Goal: Task Accomplishment & Management: Manage account settings

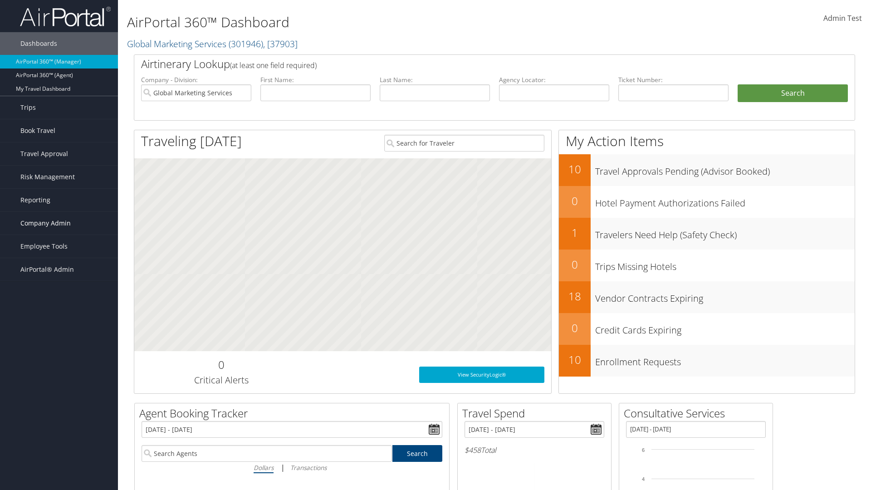
click at [59, 223] on span "Company Admin" at bounding box center [45, 223] width 50 height 23
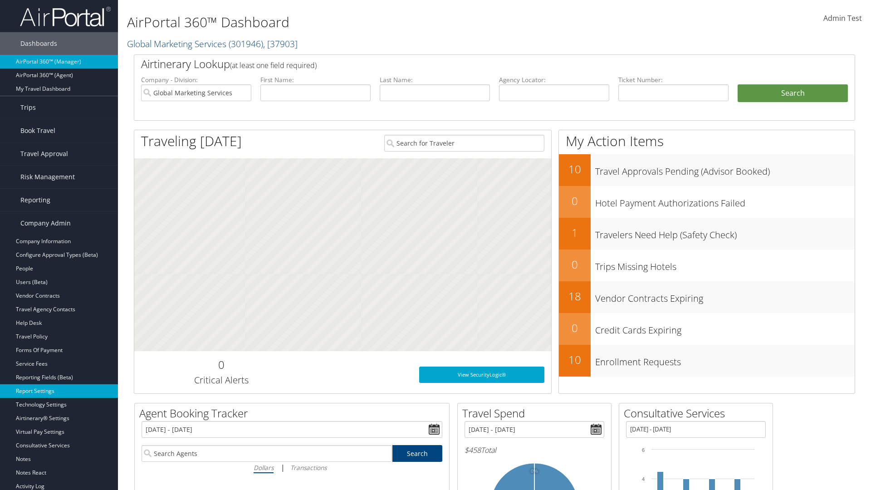
click at [59, 391] on link "Report Settings" at bounding box center [59, 391] width 118 height 14
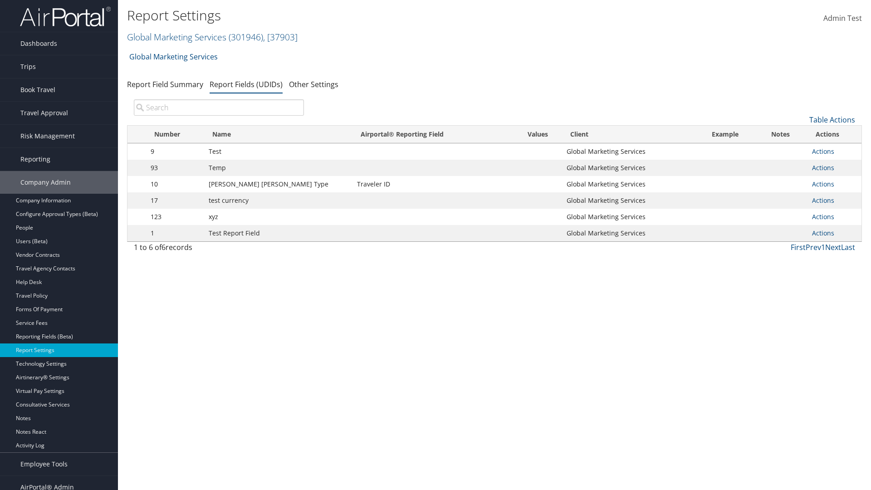
click at [219, 108] on input "search" at bounding box center [219, 107] width 170 height 16
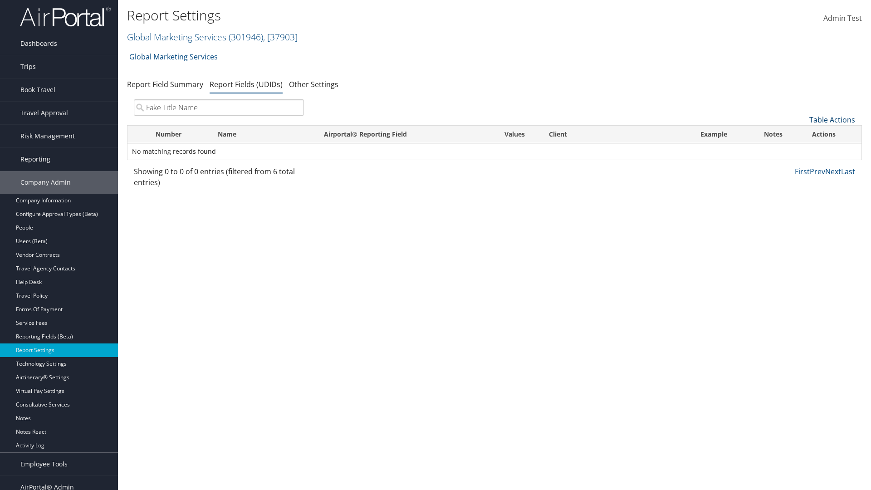
type input "Fake Title Name"
click at [832, 120] on link "Table Actions" at bounding box center [832, 120] width 46 height 10
click at [802, 134] on link "New Record" at bounding box center [801, 133] width 119 height 15
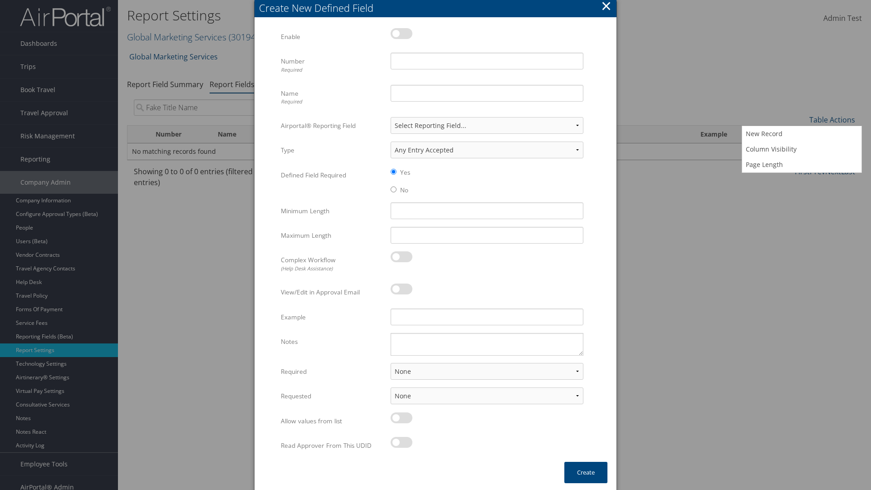
click at [402, 33] on label at bounding box center [402, 33] width 22 height 11
click at [401, 33] on input "checkbox" at bounding box center [398, 35] width 6 height 6
checkbox input "true"
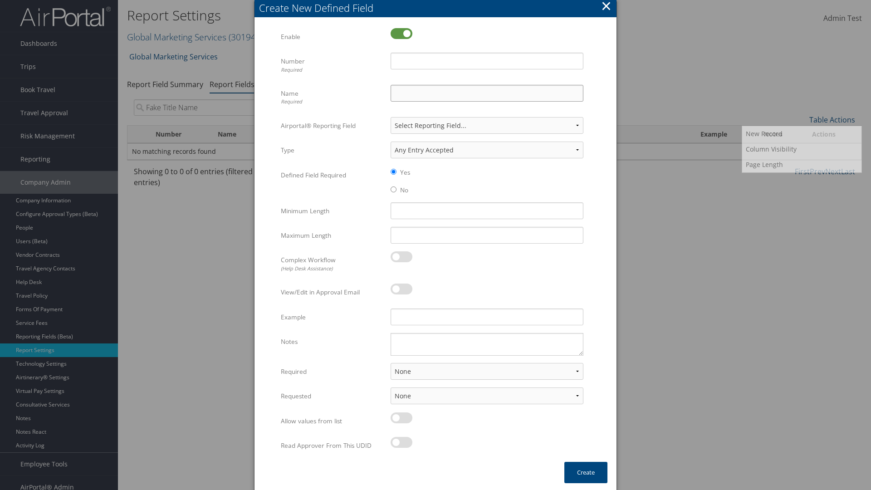
click at [487, 93] on input "Name Required" at bounding box center [487, 93] width 193 height 17
type input "Fake Title Name"
click at [487, 61] on input "Number Required" at bounding box center [487, 61] width 193 height 17
type input "333"
click at [586, 472] on button "Create" at bounding box center [585, 472] width 43 height 21
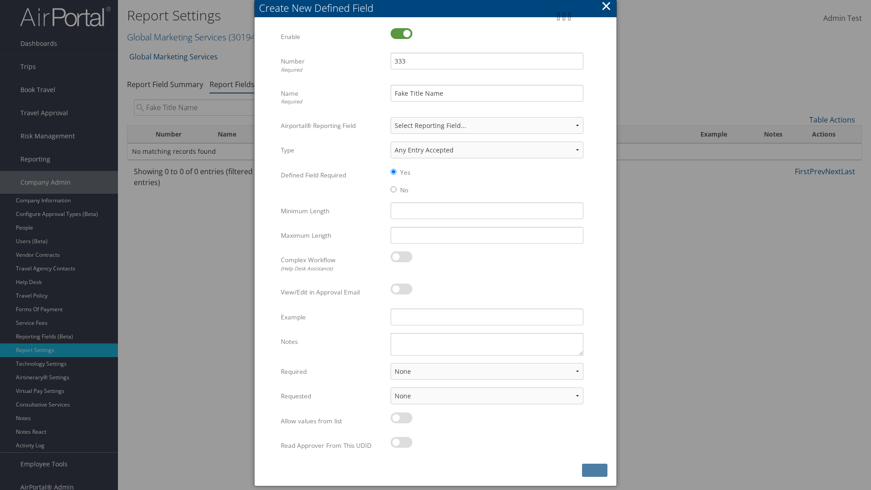
scroll to position [9, 0]
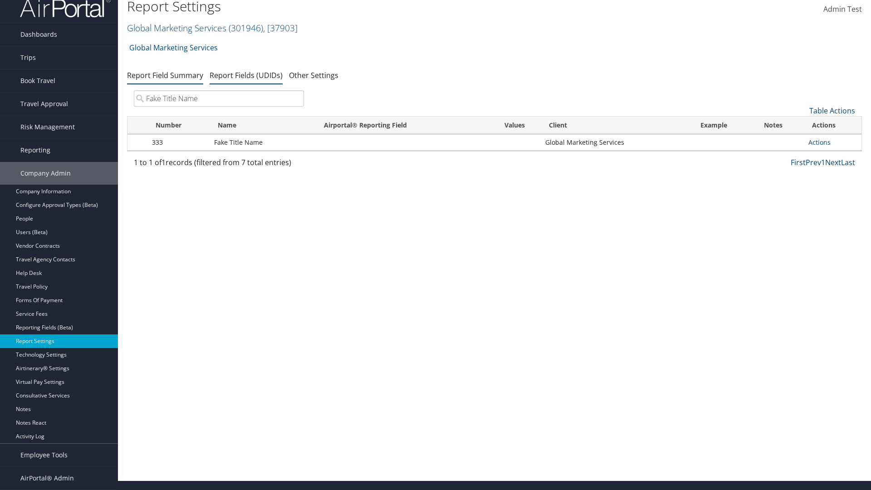
click at [165, 80] on link "Report Field Summary" at bounding box center [165, 75] width 76 height 10
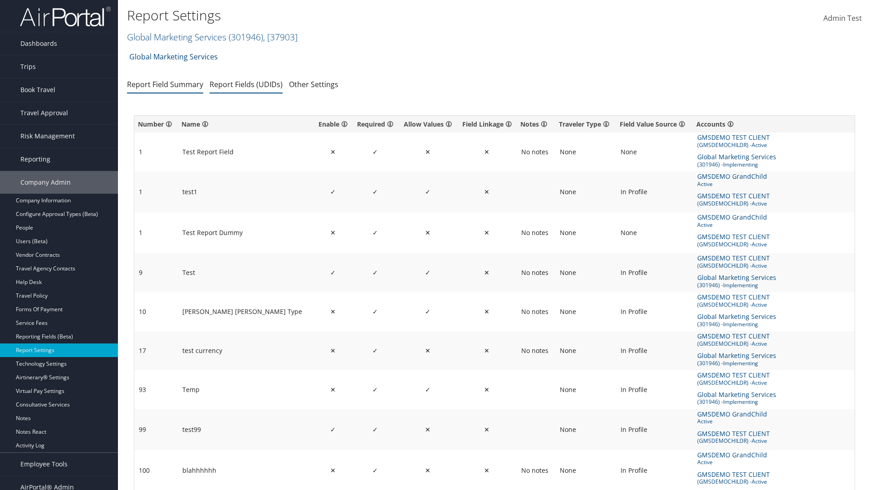
click at [246, 84] on link "Report Fields (UDIDs)" at bounding box center [246, 84] width 73 height 10
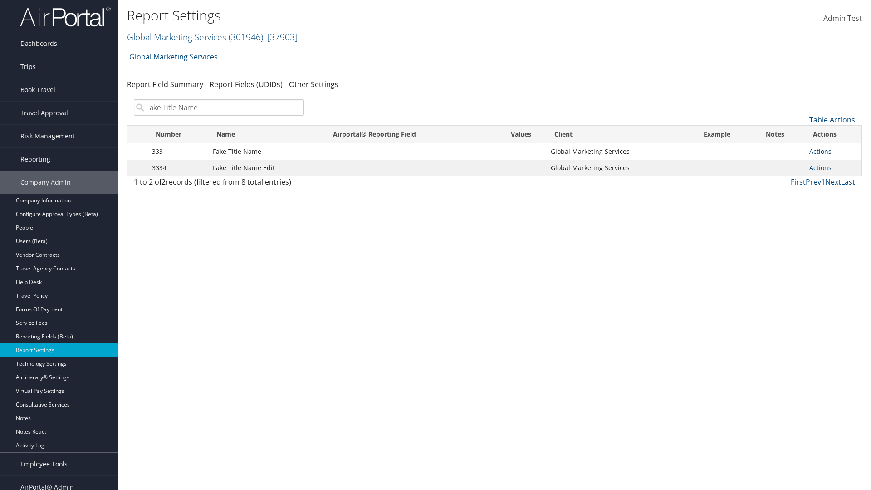
type input "Fake Title Name"
click at [820, 151] on link "Actions" at bounding box center [820, 151] width 22 height 9
click at [784, 211] on link "Delete" at bounding box center [785, 211] width 90 height 15
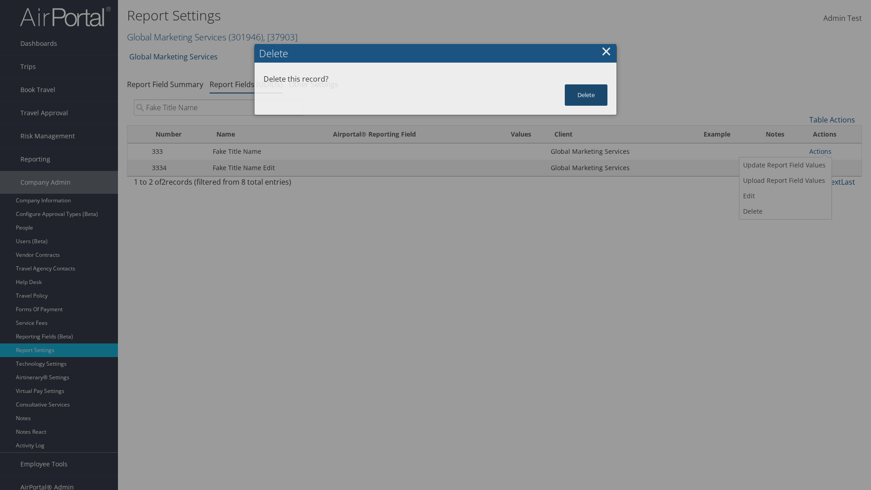
click at [586, 84] on button "Delete" at bounding box center [586, 94] width 43 height 21
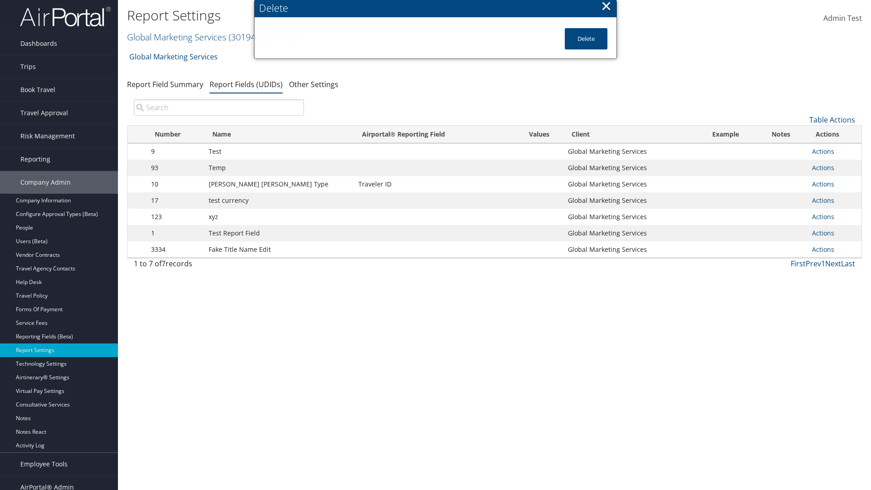
click at [219, 108] on input "search" at bounding box center [219, 107] width 170 height 16
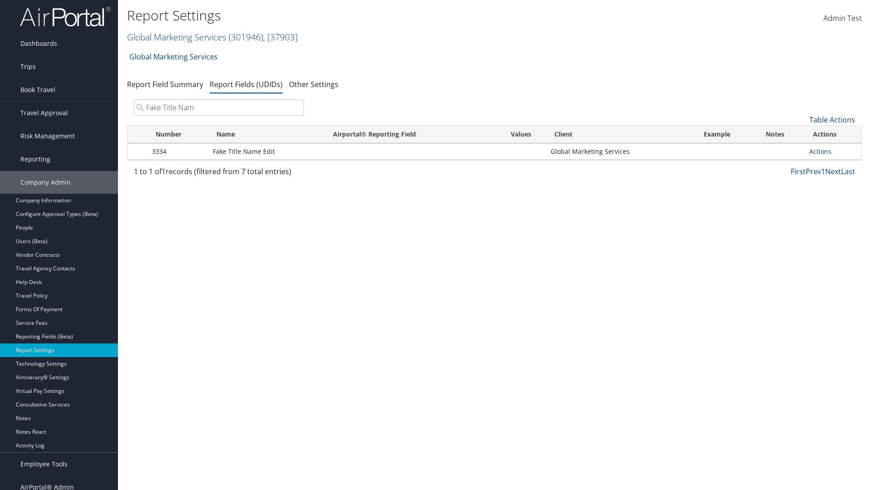
type input "Fake Title Name"
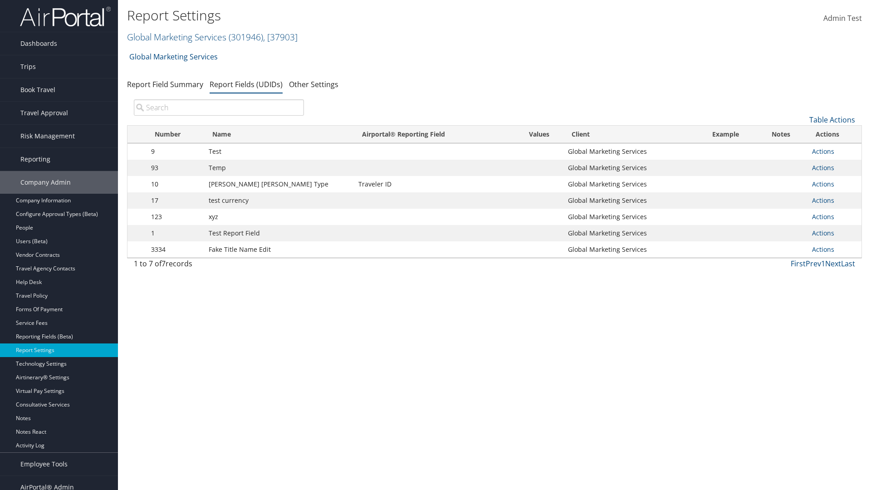
click at [219, 108] on input "search" at bounding box center [219, 107] width 170 height 16
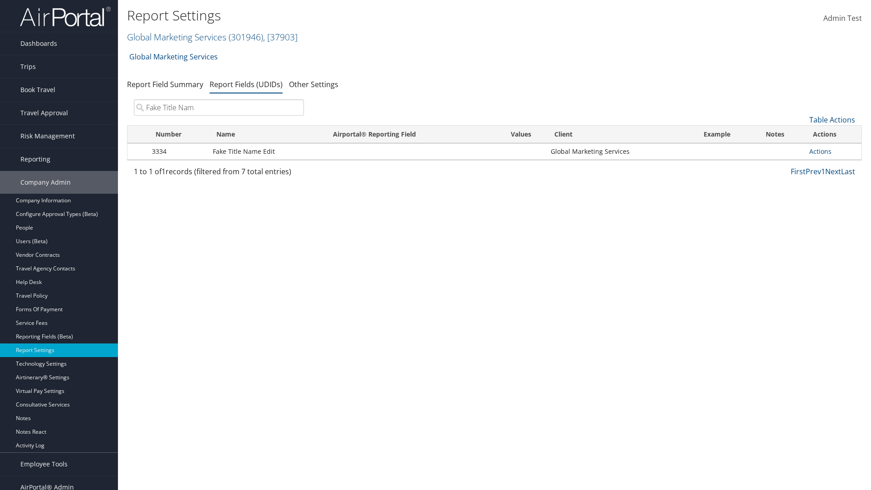
type input "Fake Title Name"
click at [820, 151] on link "Actions" at bounding box center [820, 151] width 22 height 9
click at [784, 211] on link "Delete" at bounding box center [785, 211] width 90 height 15
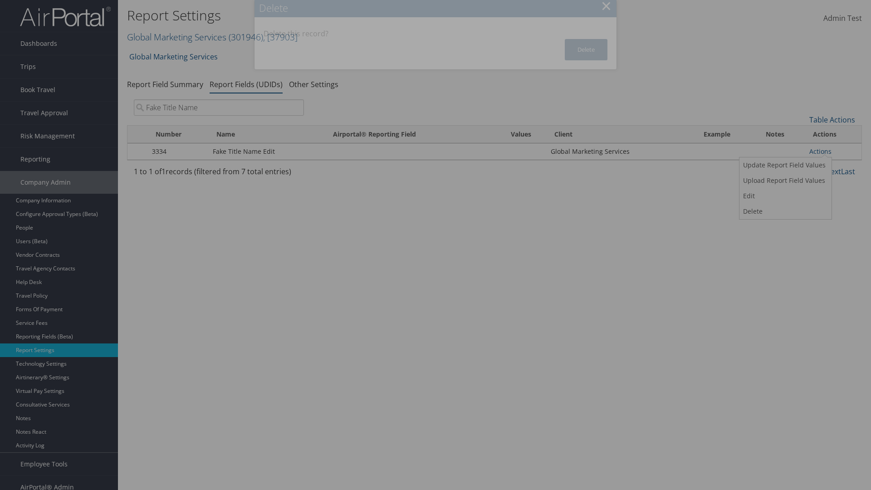
click at [586, 49] on button "Delete" at bounding box center [586, 49] width 43 height 21
